Goal: Task Accomplishment & Management: Manage account settings

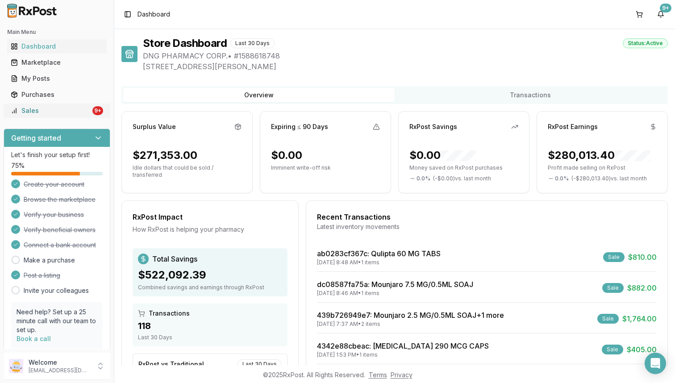
click at [37, 112] on div "Sales" at bounding box center [51, 110] width 80 height 9
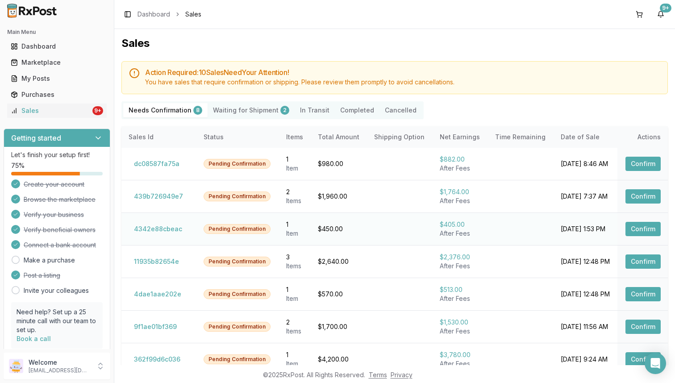
scroll to position [54, 0]
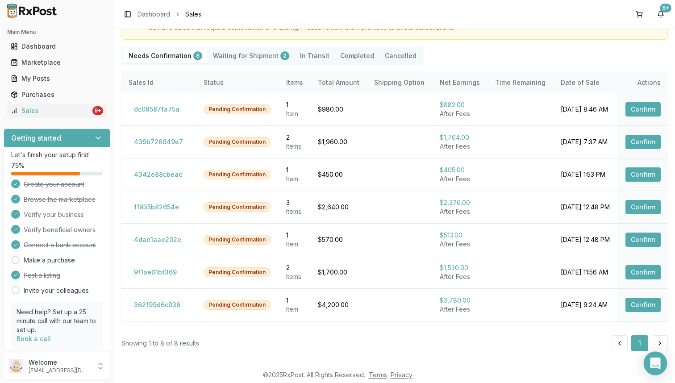
click at [654, 360] on icon "Open Intercom Messenger" at bounding box center [655, 364] width 10 height 12
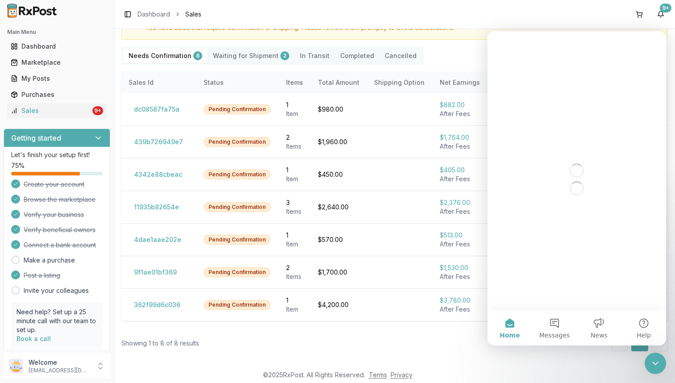
scroll to position [0, 0]
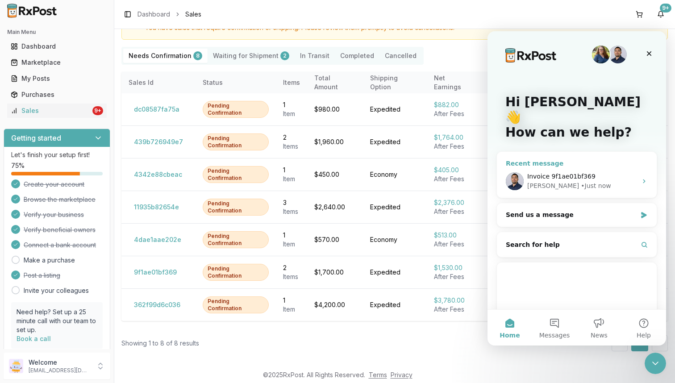
click at [593, 172] on div "Invoice 9f1ae01bf369" at bounding box center [582, 176] width 110 height 9
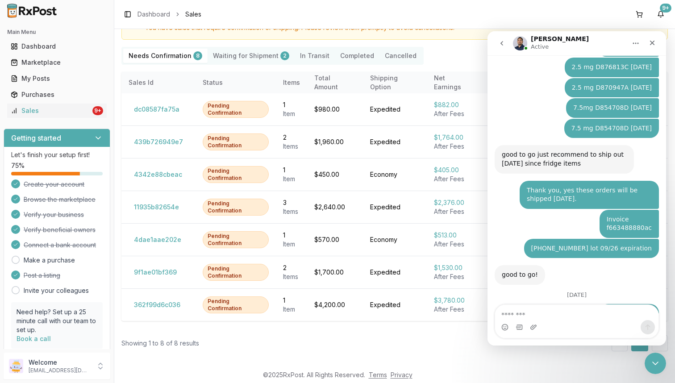
scroll to position [5911, 0]
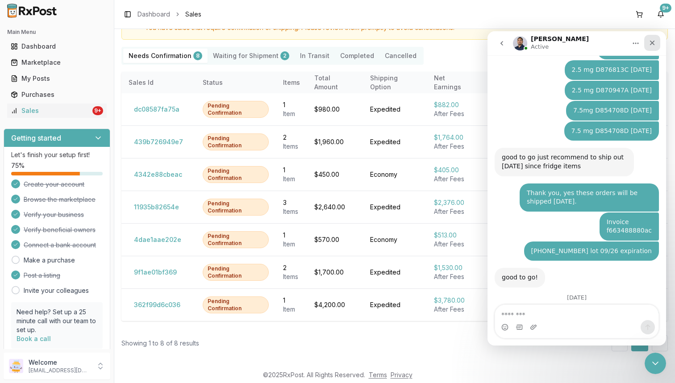
click at [655, 45] on icon "Close" at bounding box center [652, 42] width 7 height 7
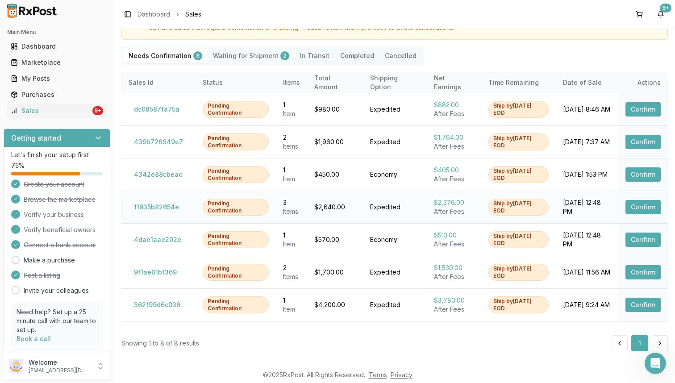
scroll to position [5913, 0]
click at [165, 304] on button "362f99d6c036" at bounding box center [157, 305] width 57 height 14
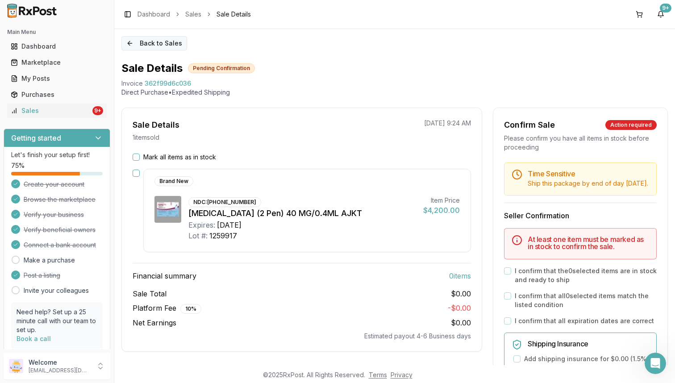
click at [142, 42] on button "Back to Sales" at bounding box center [154, 43] width 66 height 14
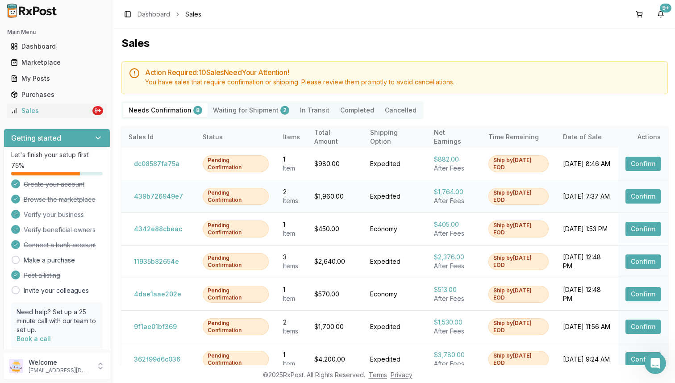
scroll to position [54, 0]
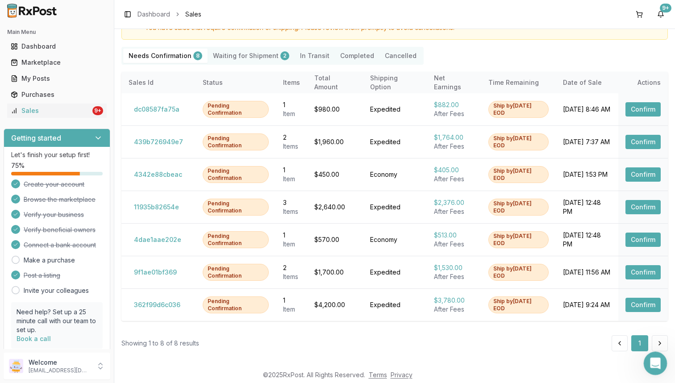
click at [664, 373] on body "Main Menu Dashboard Marketplace My Posts Purchases Sales 9+ Getting started Let…" at bounding box center [337, 191] width 675 height 383
drag, startPoint x: 1306, startPoint y: 723, endPoint x: 662, endPoint y: 371, distance: 734.4
click at [662, 372] on div "Open Intercom Messenger" at bounding box center [654, 361] width 21 height 21
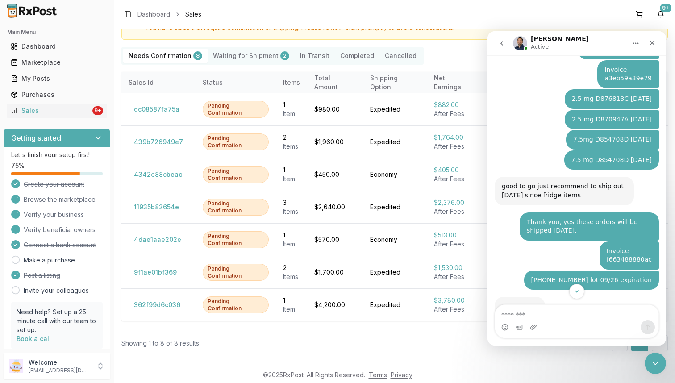
scroll to position [5954, 0]
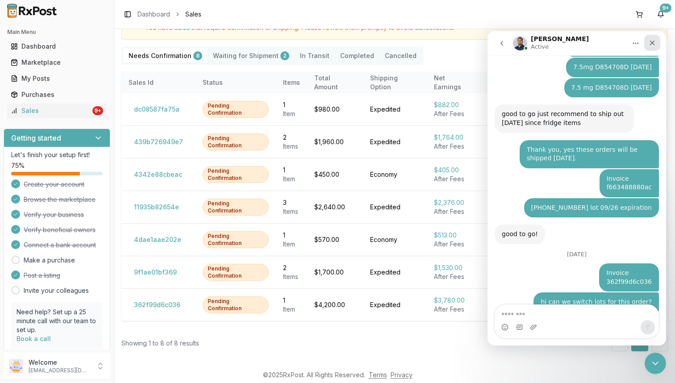
click at [652, 44] on icon "Close" at bounding box center [652, 42] width 7 height 7
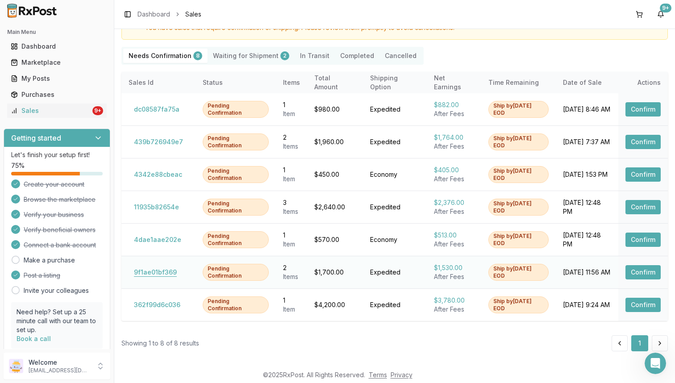
click at [165, 270] on button "9f1ae01bf369" at bounding box center [156, 272] width 54 height 14
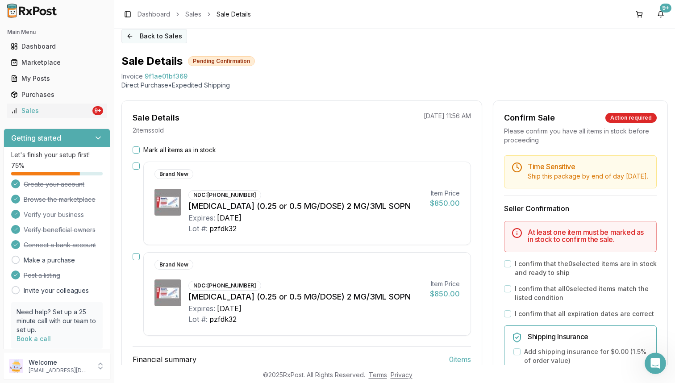
click at [153, 40] on button "Back to Sales" at bounding box center [154, 36] width 66 height 14
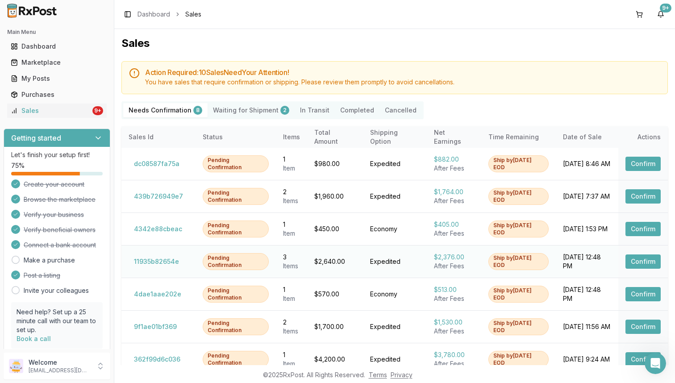
scroll to position [12, 0]
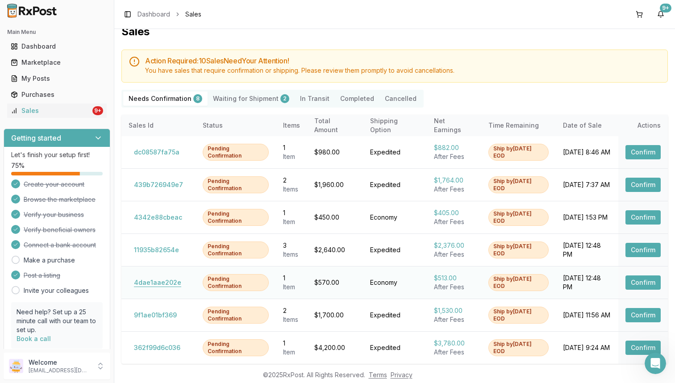
click at [152, 284] on button "4dae1aae202e" at bounding box center [158, 283] width 58 height 14
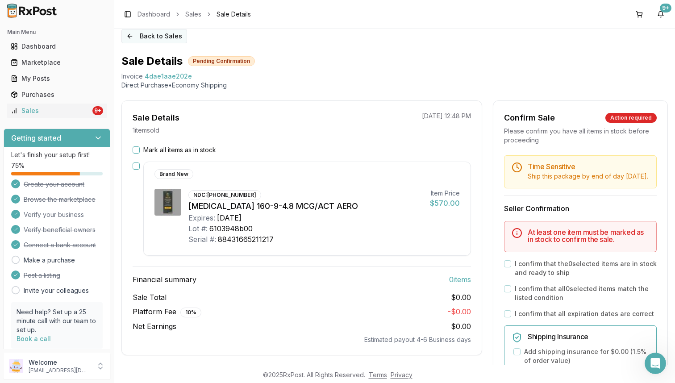
click at [130, 41] on button "Back to Sales" at bounding box center [154, 36] width 66 height 14
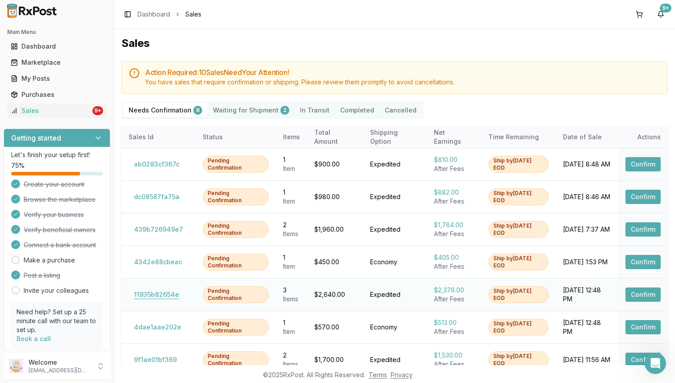
click at [155, 288] on button "11935b82654e" at bounding box center [157, 295] width 56 height 14
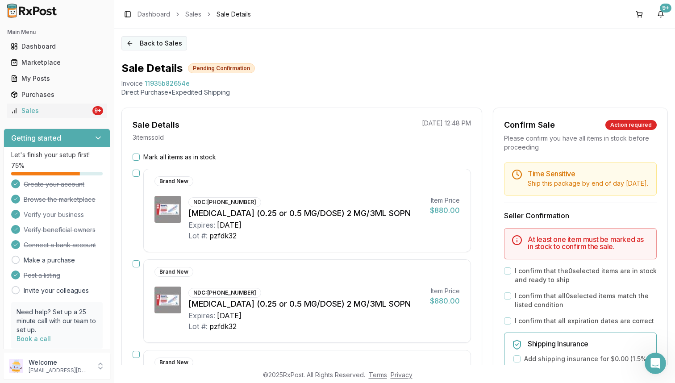
click at [149, 43] on button "Back to Sales" at bounding box center [154, 43] width 66 height 14
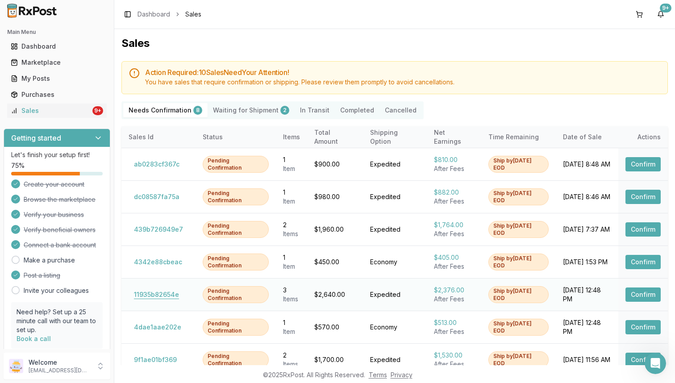
click at [163, 291] on button "11935b82654e" at bounding box center [157, 295] width 56 height 14
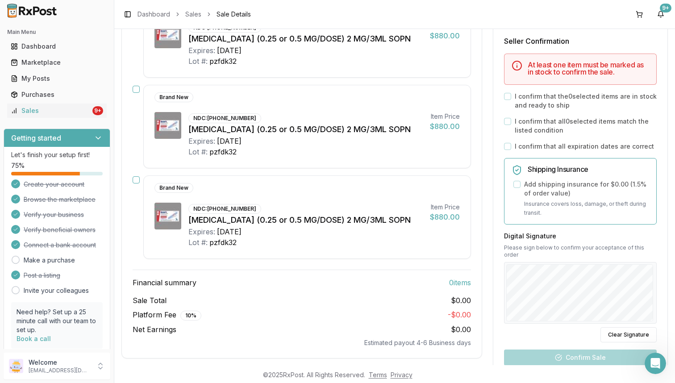
scroll to position [13, 0]
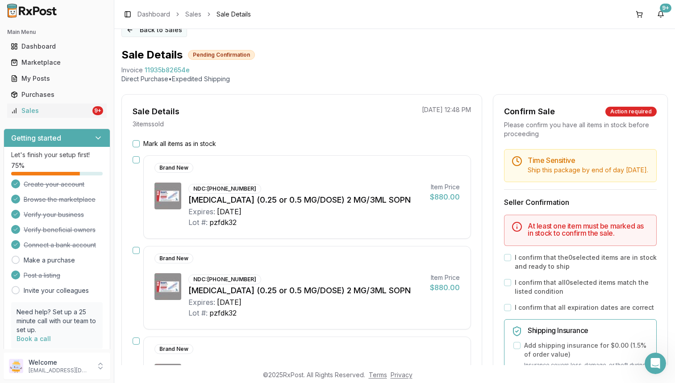
click at [141, 33] on button "Back to Sales" at bounding box center [154, 30] width 66 height 14
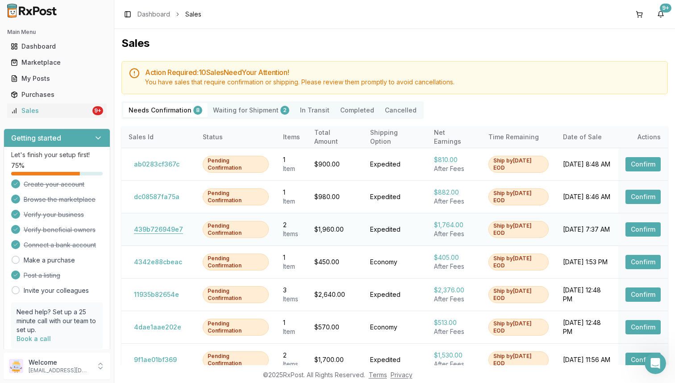
click at [166, 229] on button "439b726949e7" at bounding box center [159, 229] width 60 height 14
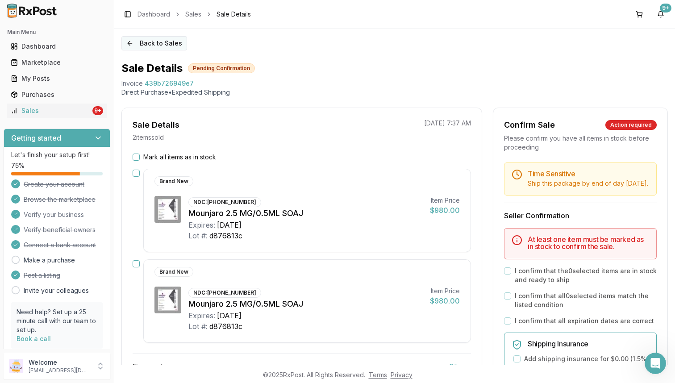
click at [130, 41] on button "Back to Sales" at bounding box center [154, 43] width 66 height 14
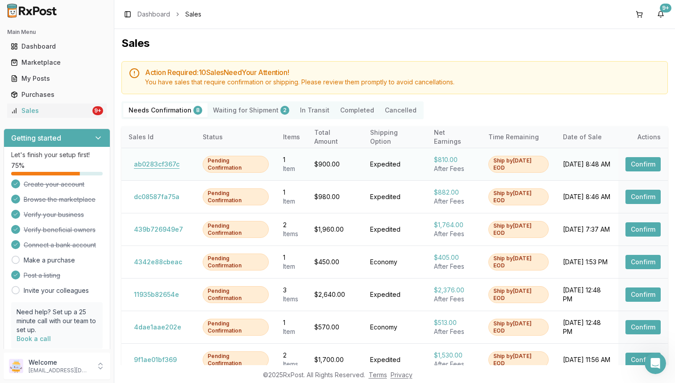
click at [151, 164] on button "ab0283cf367c" at bounding box center [157, 164] width 56 height 14
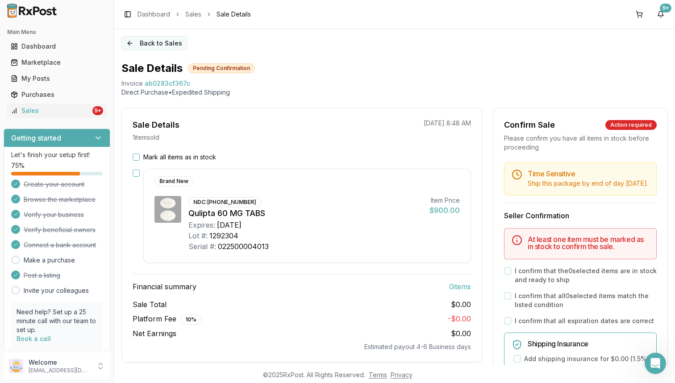
click at [136, 37] on button "Back to Sales" at bounding box center [154, 43] width 66 height 14
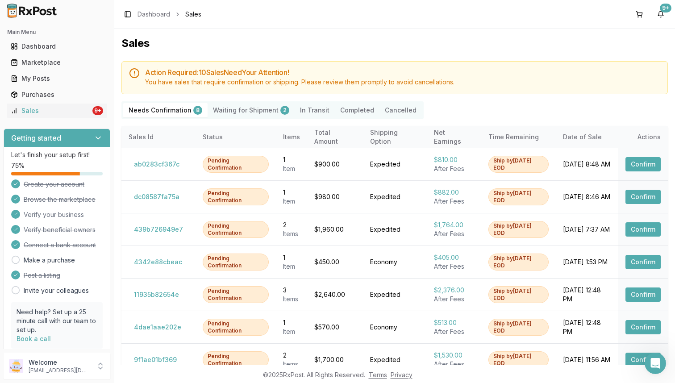
click at [252, 110] on Shipment "Waiting for Shipment 2" at bounding box center [251, 110] width 87 height 14
